Goal: Task Accomplishment & Management: Use online tool/utility

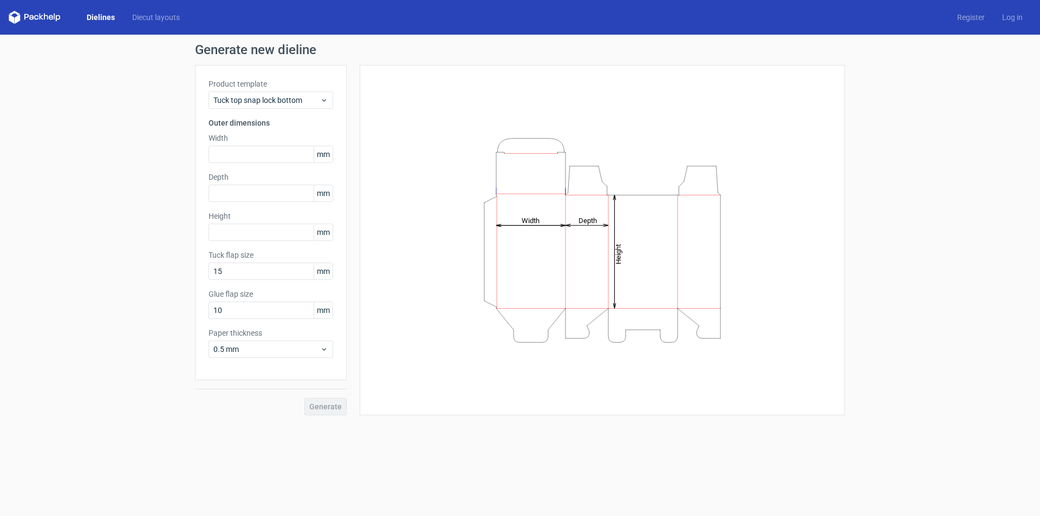
click at [49, 14] on icon at bounding box center [35, 17] width 52 height 13
click at [117, 11] on div "Dielines Diecut layouts" at bounding box center [99, 17] width 180 height 13
click at [325, 97] on icon at bounding box center [324, 100] width 8 height 9
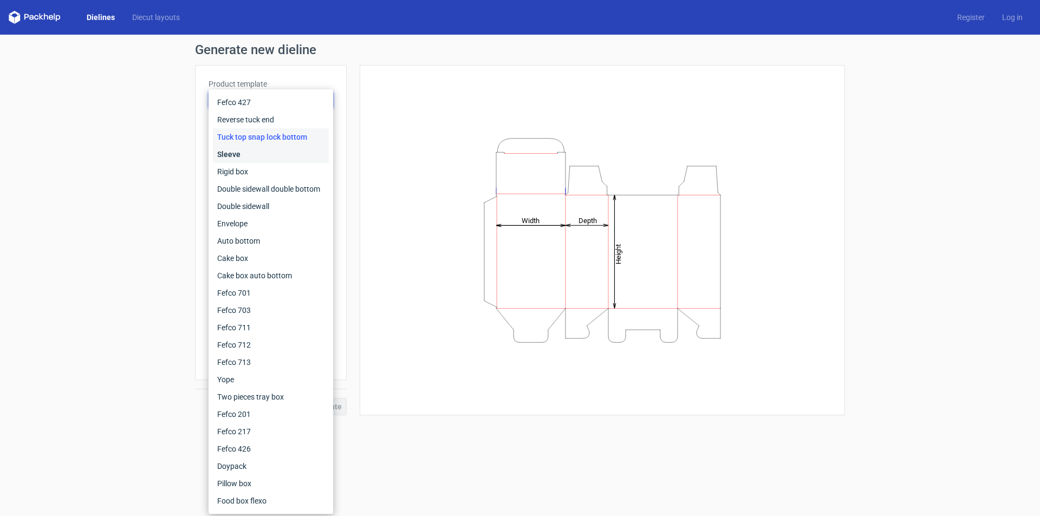
click at [243, 157] on div "Sleeve" at bounding box center [271, 154] width 116 height 17
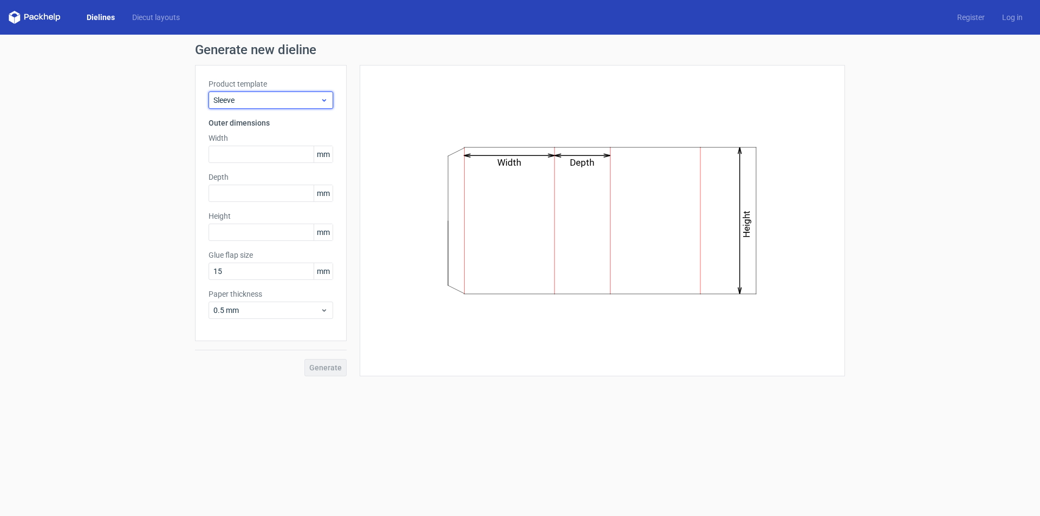
click at [327, 96] on icon at bounding box center [324, 100] width 8 height 9
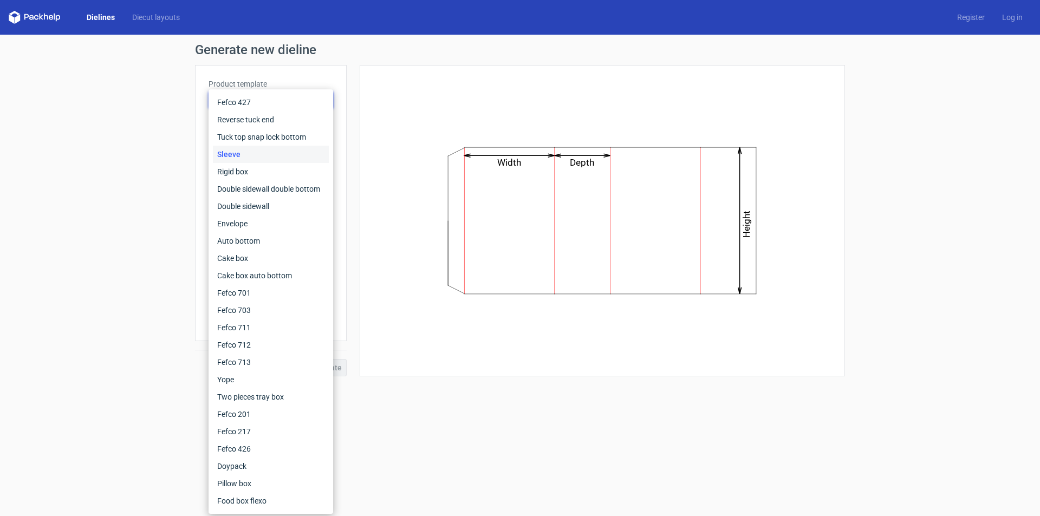
click at [154, 64] on div "Generate new dieline Product template Sleeve Outer dimensions Width mm Depth mm…" at bounding box center [520, 210] width 1040 height 350
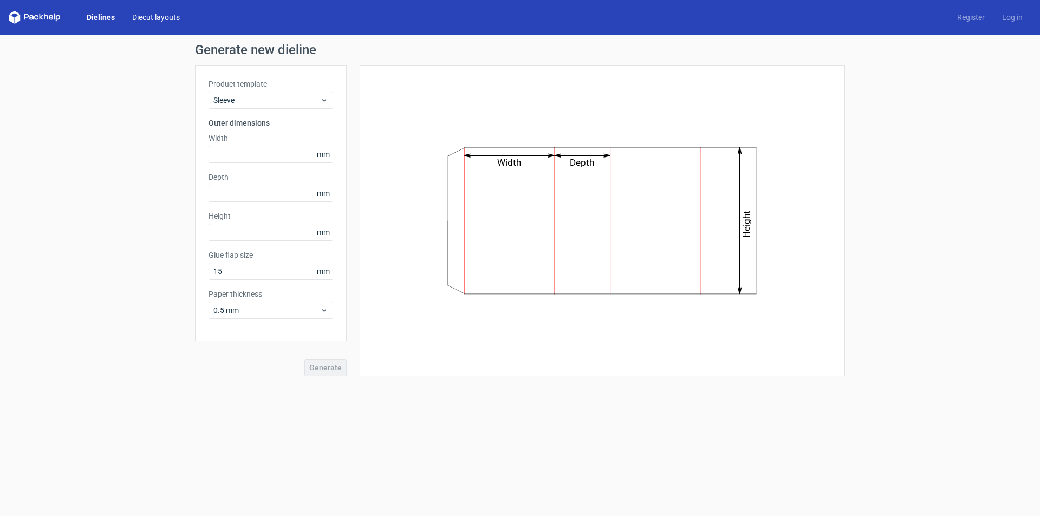
click at [132, 15] on link "Diecut layouts" at bounding box center [155, 17] width 65 height 11
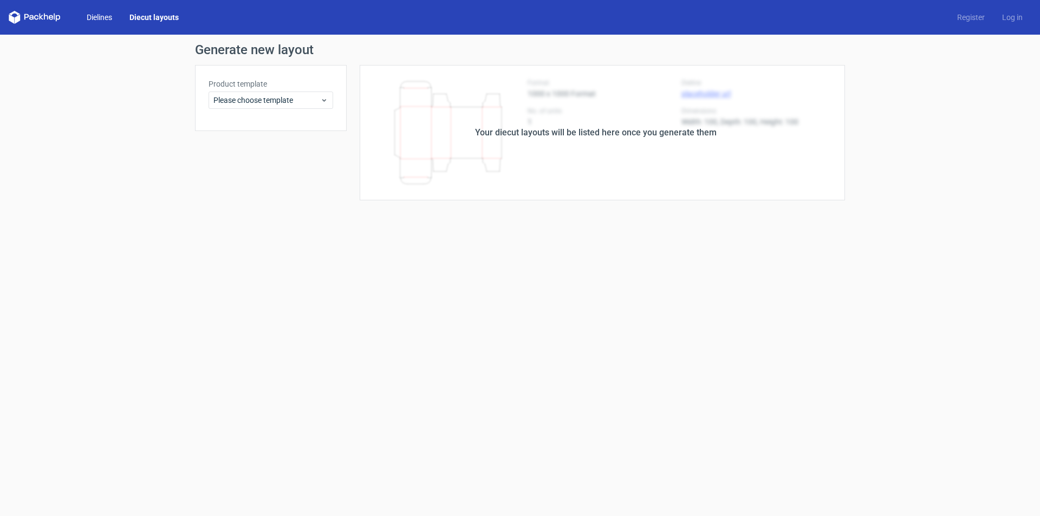
click at [88, 15] on link "Dielines" at bounding box center [99, 17] width 43 height 11
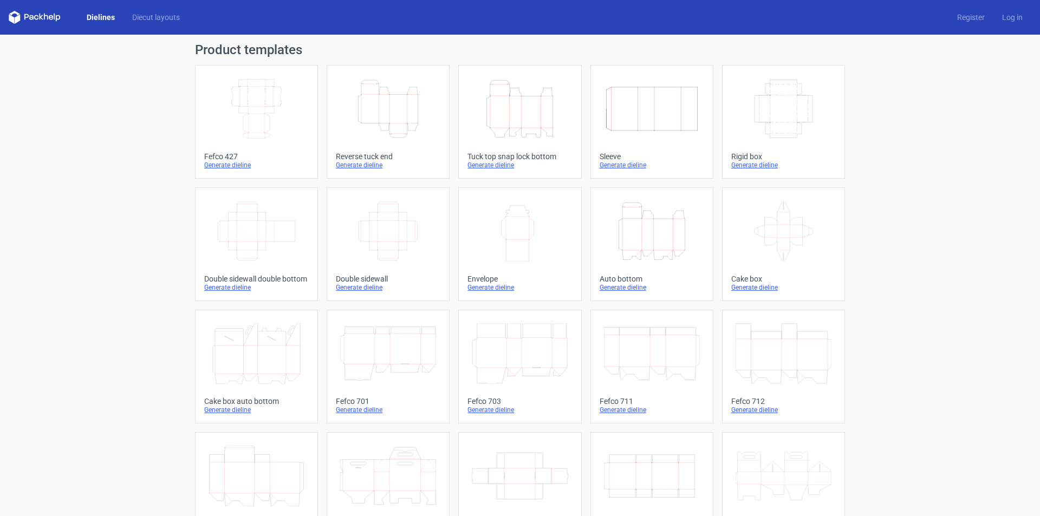
click at [272, 353] on icon at bounding box center [256, 353] width 96 height 61
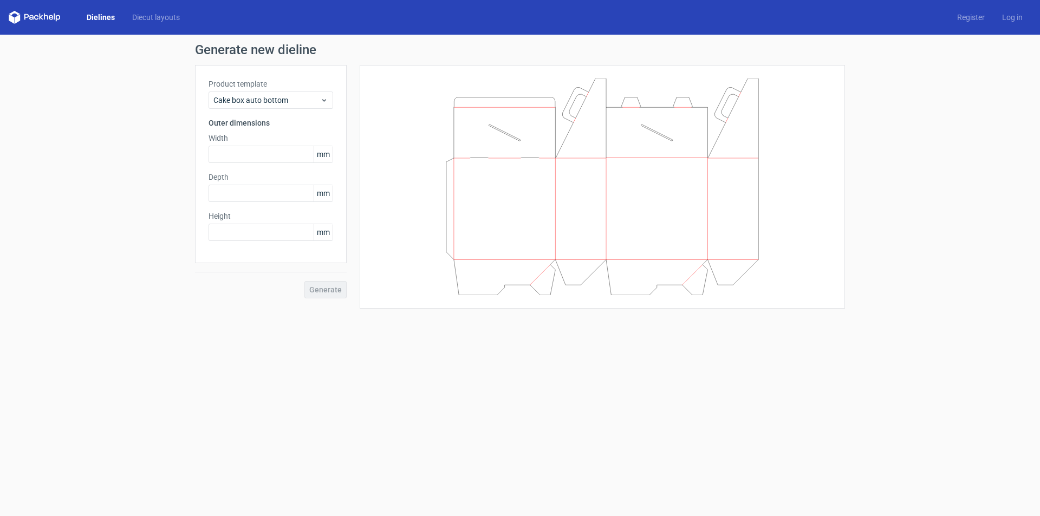
click at [550, 154] on icon at bounding box center [602, 187] width 325 height 217
click at [232, 153] on input "text" at bounding box center [270, 154] width 125 height 17
click at [258, 153] on input "text" at bounding box center [270, 154] width 125 height 17
type input "210"
type input "160"
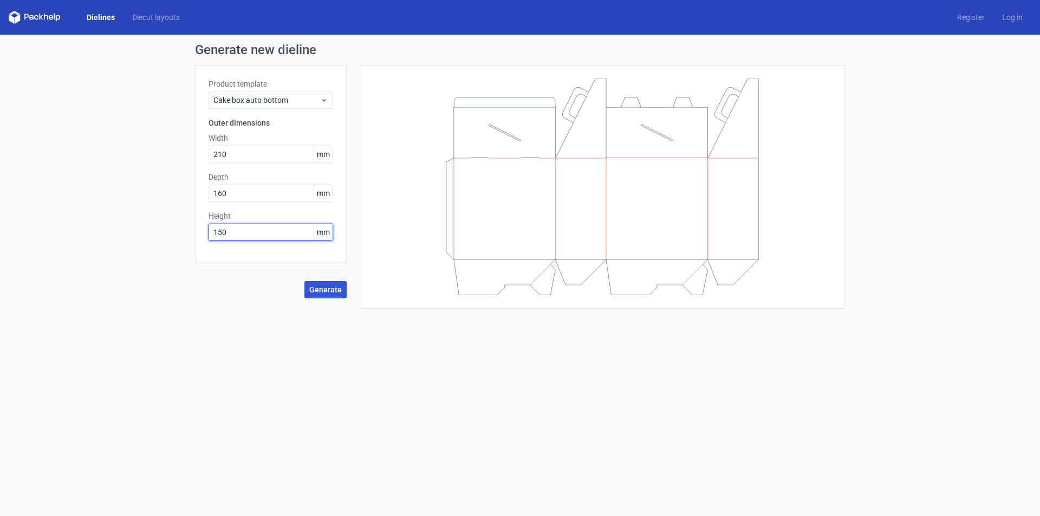
type input "150"
drag, startPoint x: 321, startPoint y: 288, endPoint x: 302, endPoint y: 128, distance: 161.5
click at [304, 143] on div "Product template Cake box auto bottom Outer dimensions Width 210 mm Depth 160 m…" at bounding box center [271, 187] width 152 height 244
click at [309, 285] on button "Generate" at bounding box center [325, 289] width 42 height 17
